Goal: Navigation & Orientation: Find specific page/section

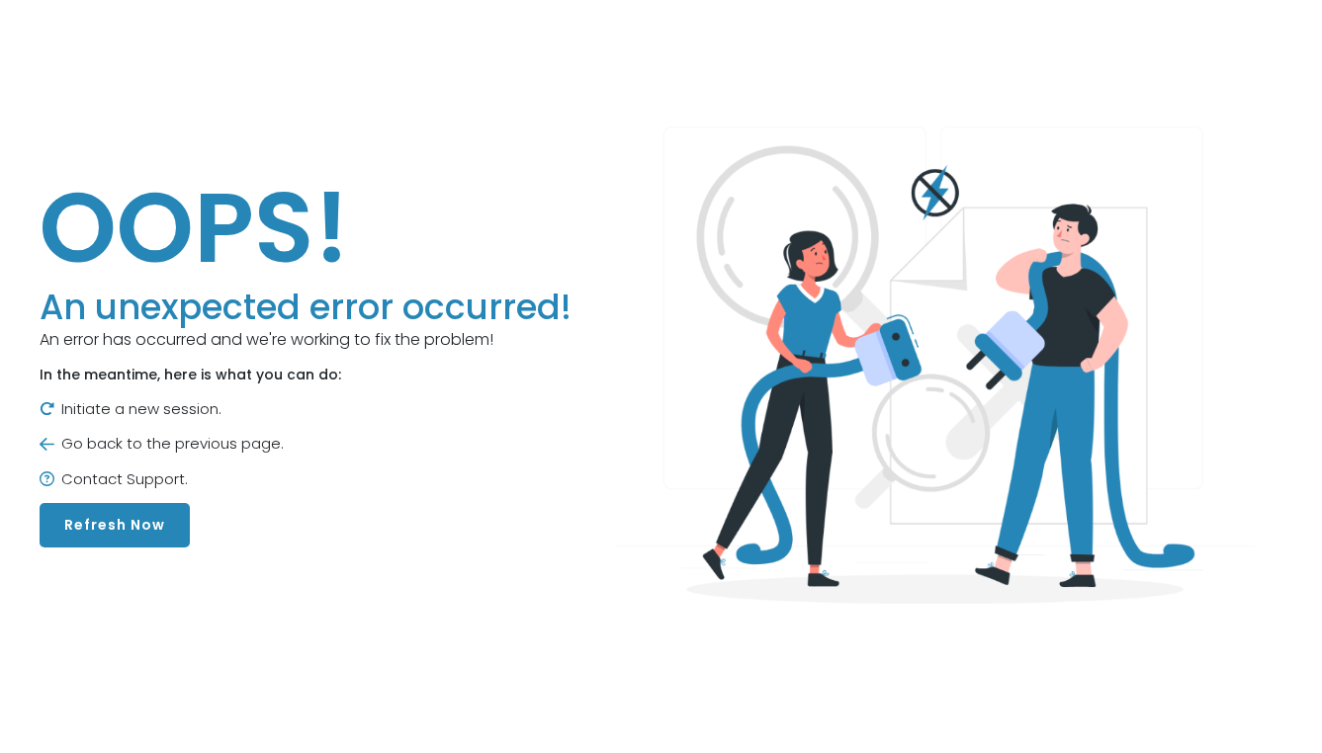
click at [174, 508] on button "Refresh Now" at bounding box center [115, 525] width 150 height 44
